Goal: Task Accomplishment & Management: Manage account settings

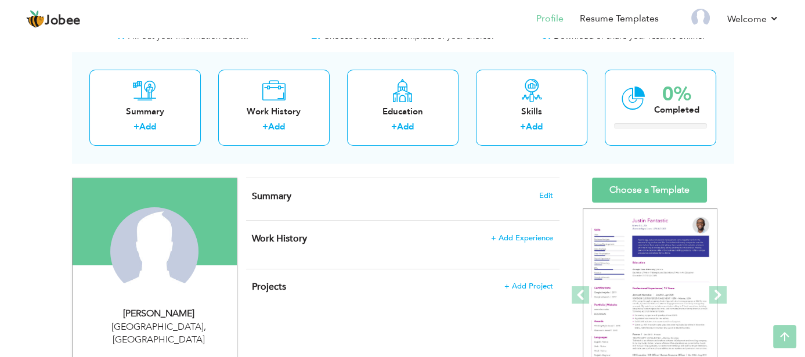
scroll to position [24, 0]
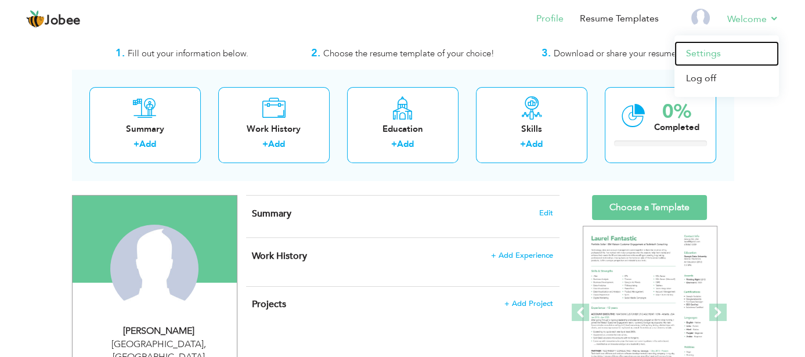
click at [699, 57] on link "Settings" at bounding box center [726, 53] width 104 height 25
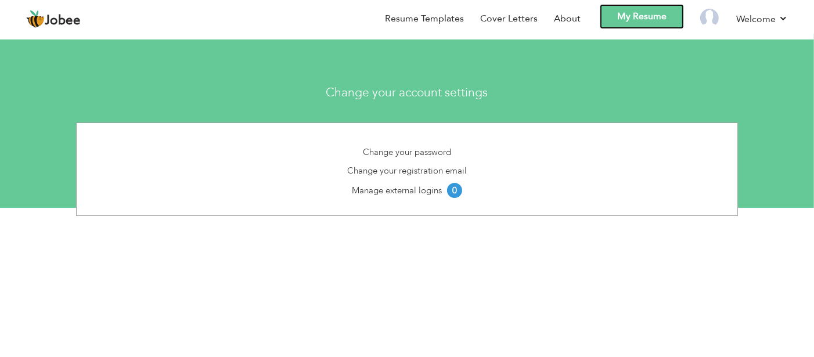
click at [655, 17] on link "My Resume" at bounding box center [642, 16] width 84 height 25
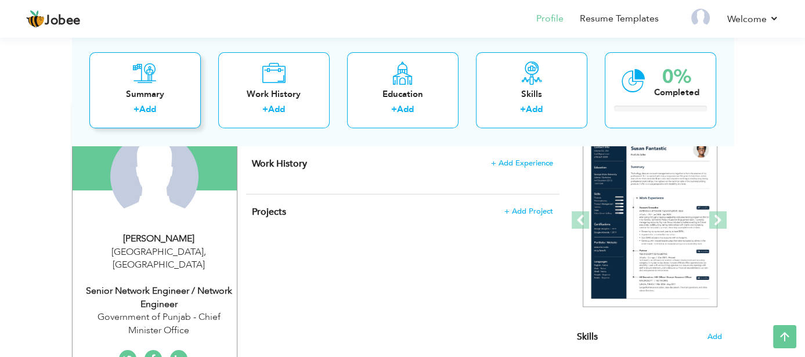
click at [154, 92] on div "Summary" at bounding box center [145, 94] width 93 height 12
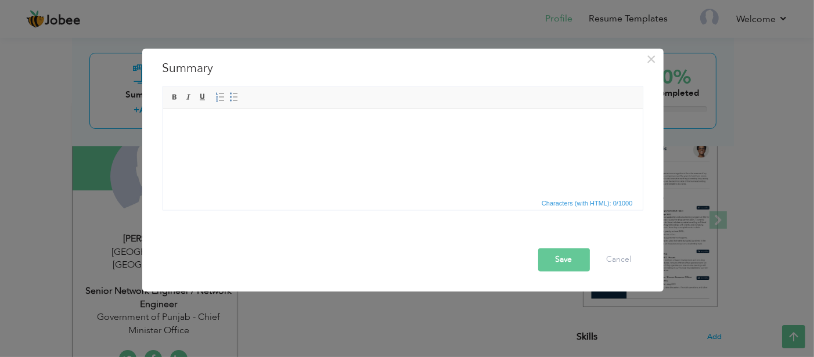
click at [182, 123] on body at bounding box center [402, 126] width 456 height 12
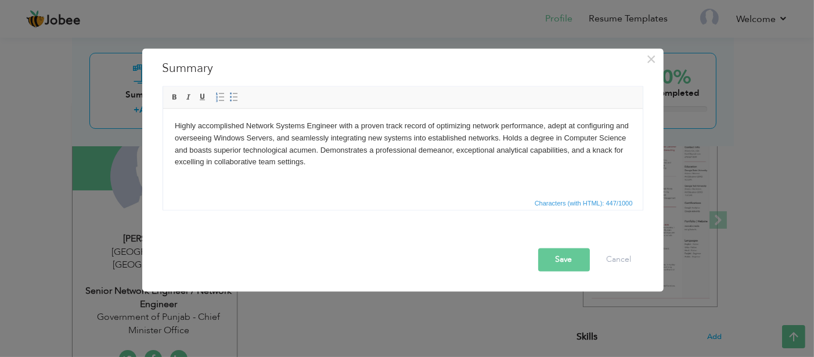
click at [546, 254] on button "Save" at bounding box center [564, 259] width 52 height 23
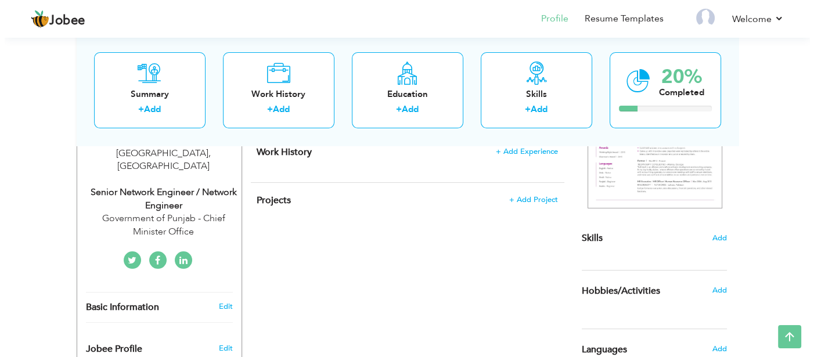
scroll to position [232, 0]
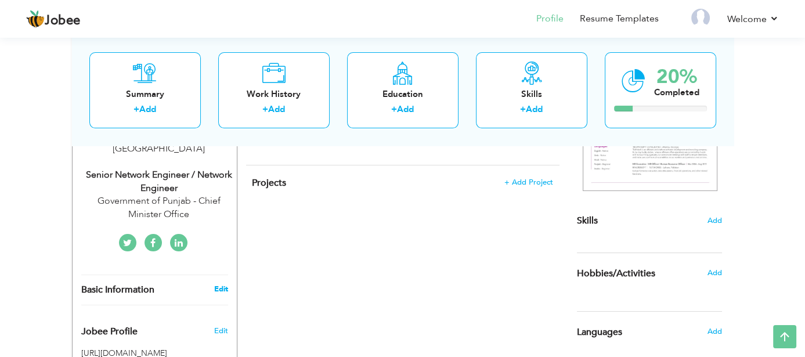
click at [220, 284] on link "Edit" at bounding box center [221, 289] width 14 height 10
type input "Shafkat"
type input "Shahzad"
type input "03336604119"
select select "number:166"
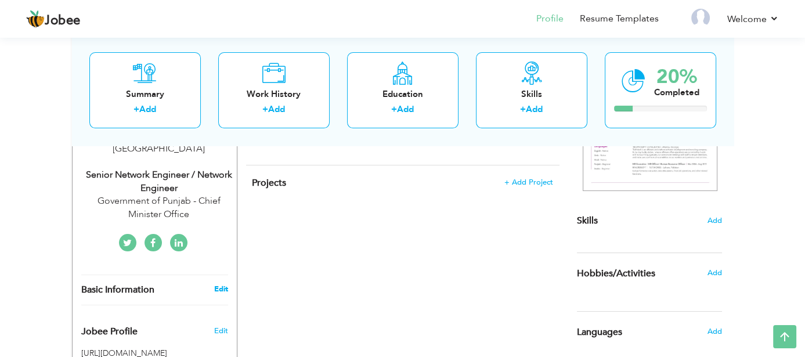
type input "[GEOGRAPHIC_DATA]"
select select "number:22"
type input "Government of Punjab - Chief Minister Office"
type input "Senior Network Engineer / Network Engineer"
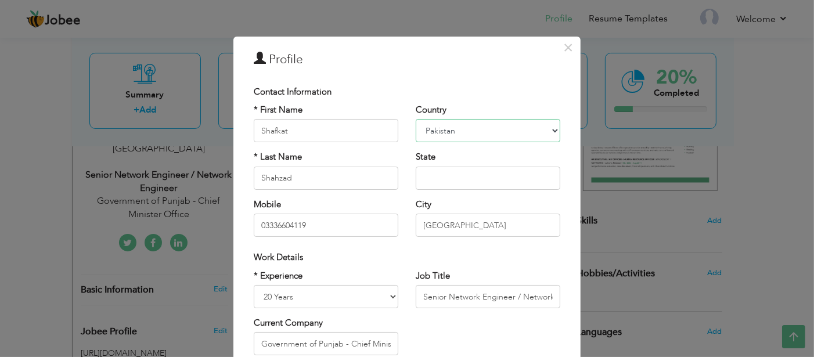
click at [450, 135] on select "Afghanistan Albania Algeria American Samoa Andorra Angola Anguilla Antarctica A…" at bounding box center [488, 130] width 145 height 23
select select "number:117"
type input "Jaleeb"
click at [509, 299] on input "Senior Network Engineer / Network Engineer" at bounding box center [488, 296] width 145 height 23
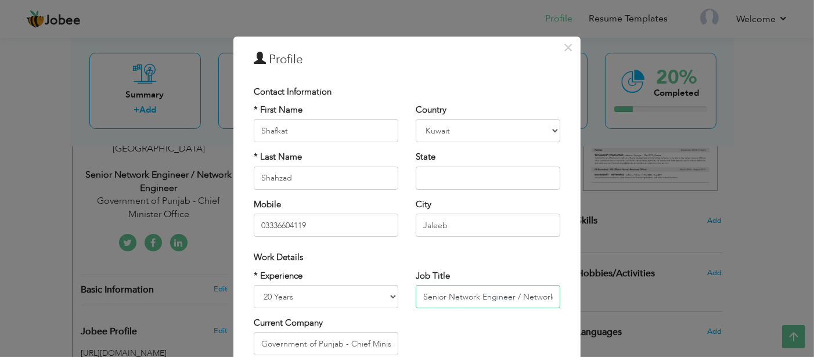
drag, startPoint x: 515, startPoint y: 296, endPoint x: 289, endPoint y: 276, distance: 227.2
click at [293, 283] on div "* Experience Entry Level Less than 1 Year 1 Year 2 Years 3 Years 4 Years 5 Year…" at bounding box center [407, 317] width 324 height 95
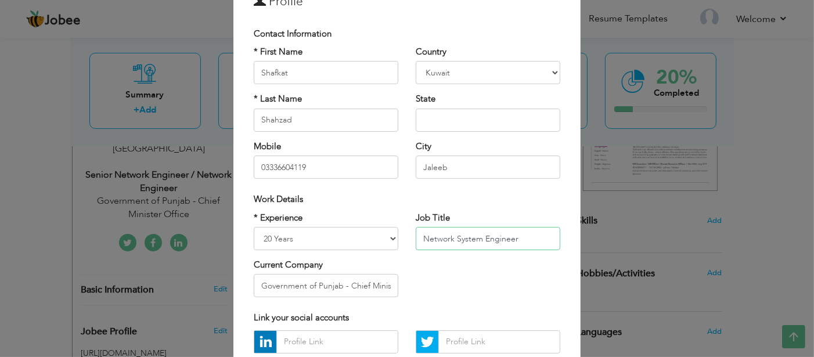
scroll to position [116, 0]
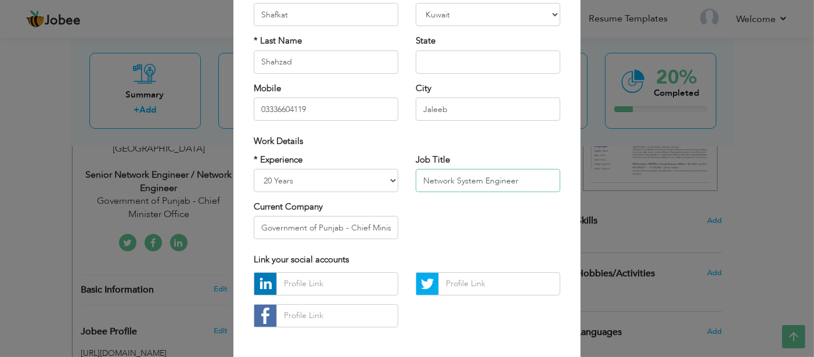
type input "Network System Engineer"
click at [335, 228] on input "Government of Punjab - Chief Minister Office" at bounding box center [326, 227] width 145 height 23
click at [367, 228] on input "Government of Punjab - Chief Minister Office" at bounding box center [326, 227] width 145 height 23
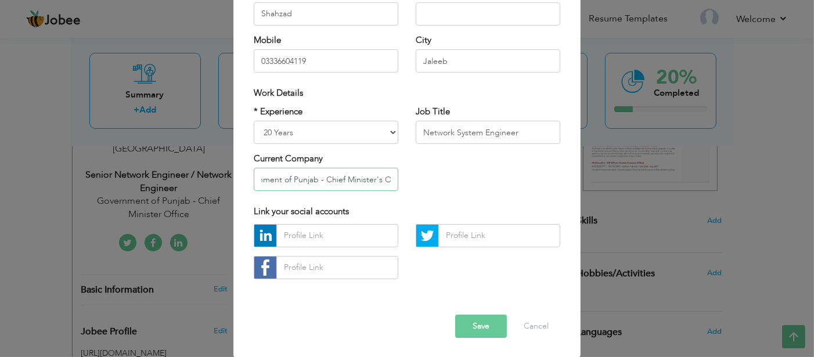
type input "Government of Punjab - Chief Minister's Office"
click at [477, 320] on button "Save" at bounding box center [481, 326] width 52 height 23
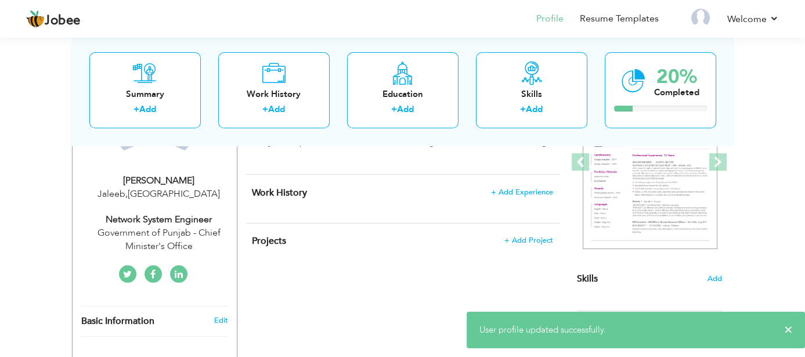
scroll to position [0, 0]
